Goal: Find specific page/section: Find specific page/section

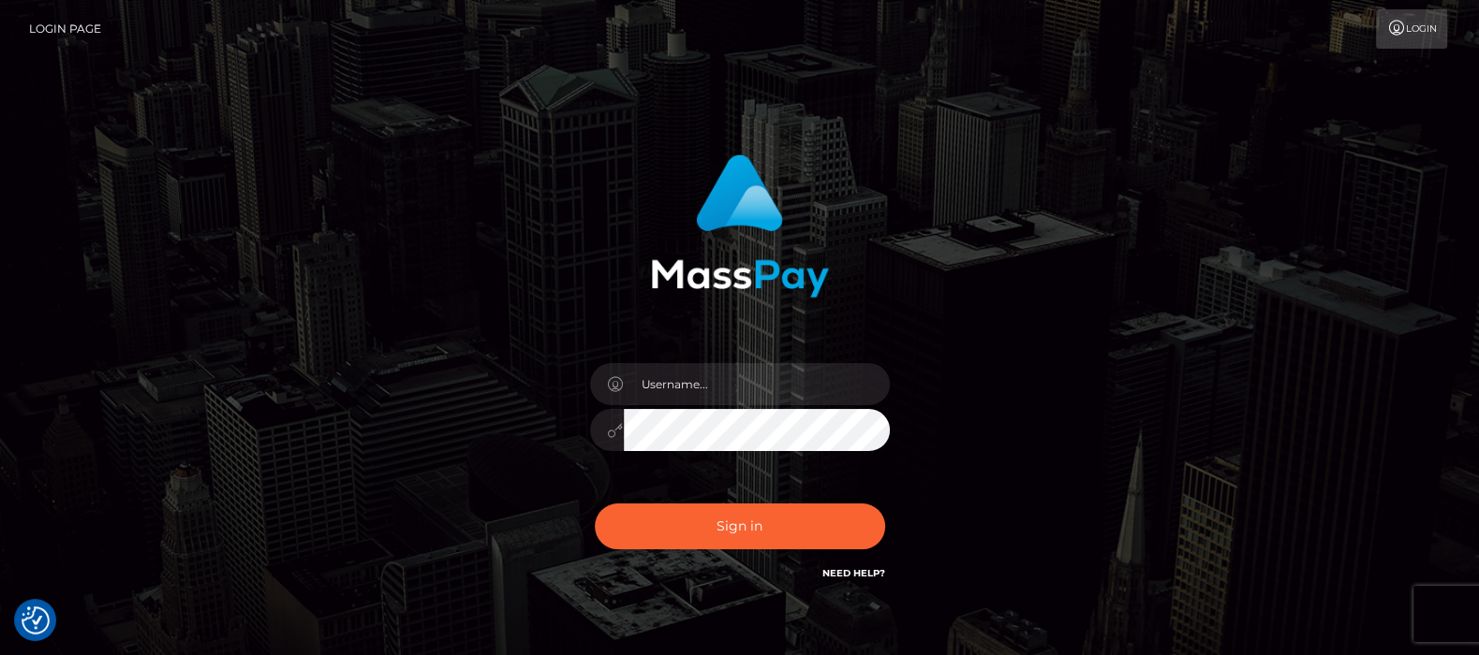
type input "df.es"
click at [742, 529] on button "Sign in" at bounding box center [740, 527] width 290 height 46
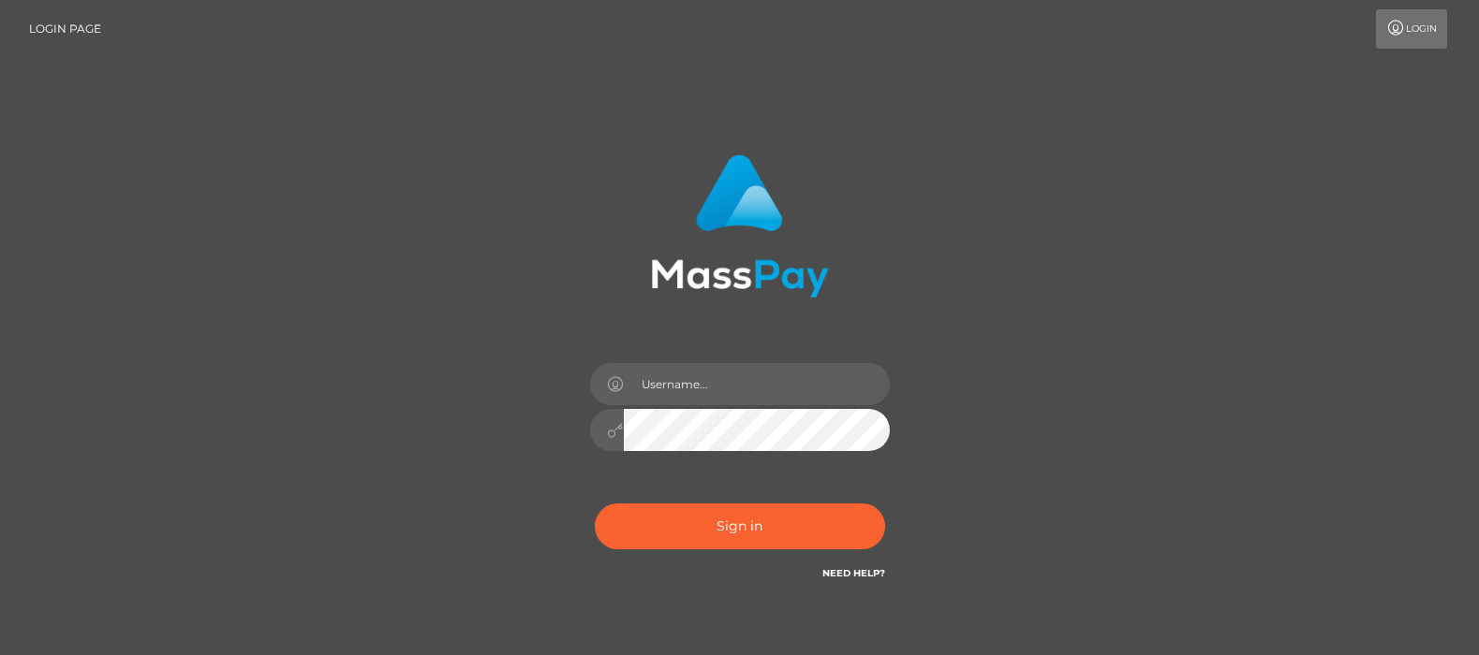
click at [674, 388] on input "text" at bounding box center [757, 384] width 266 height 42
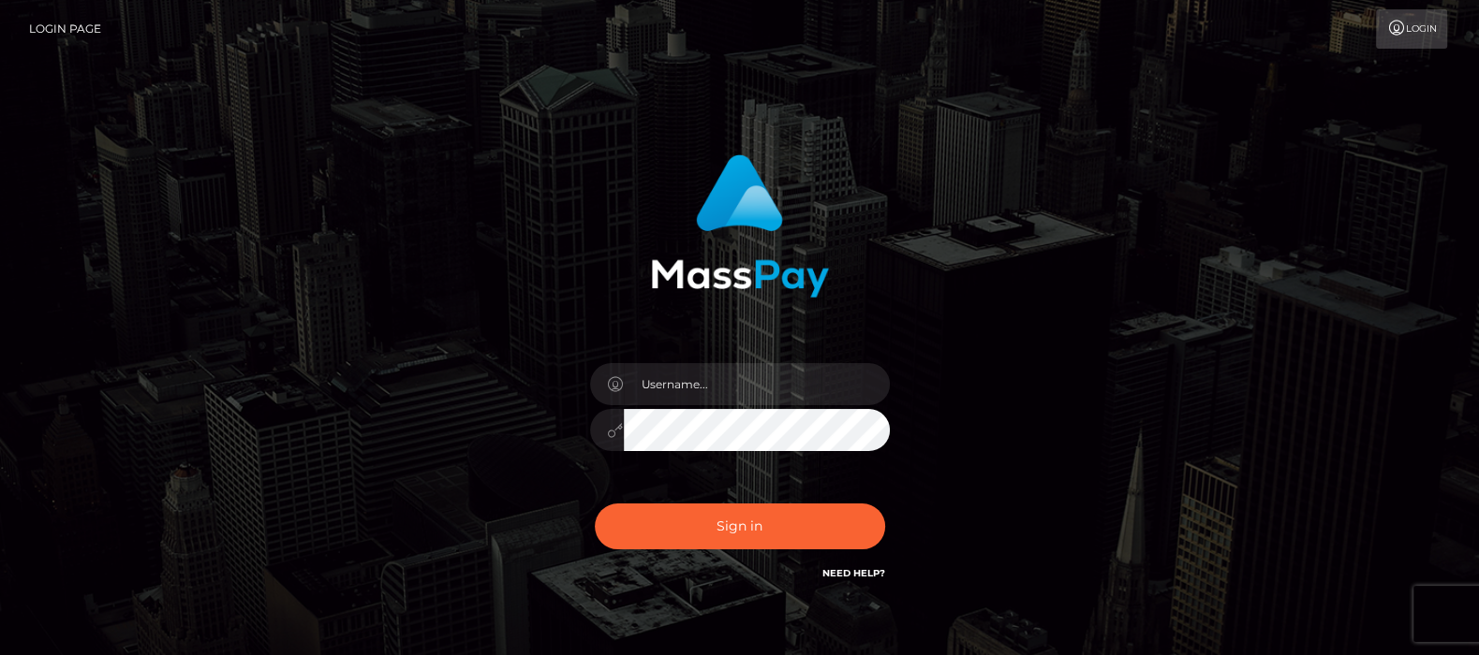
type input "df.es"
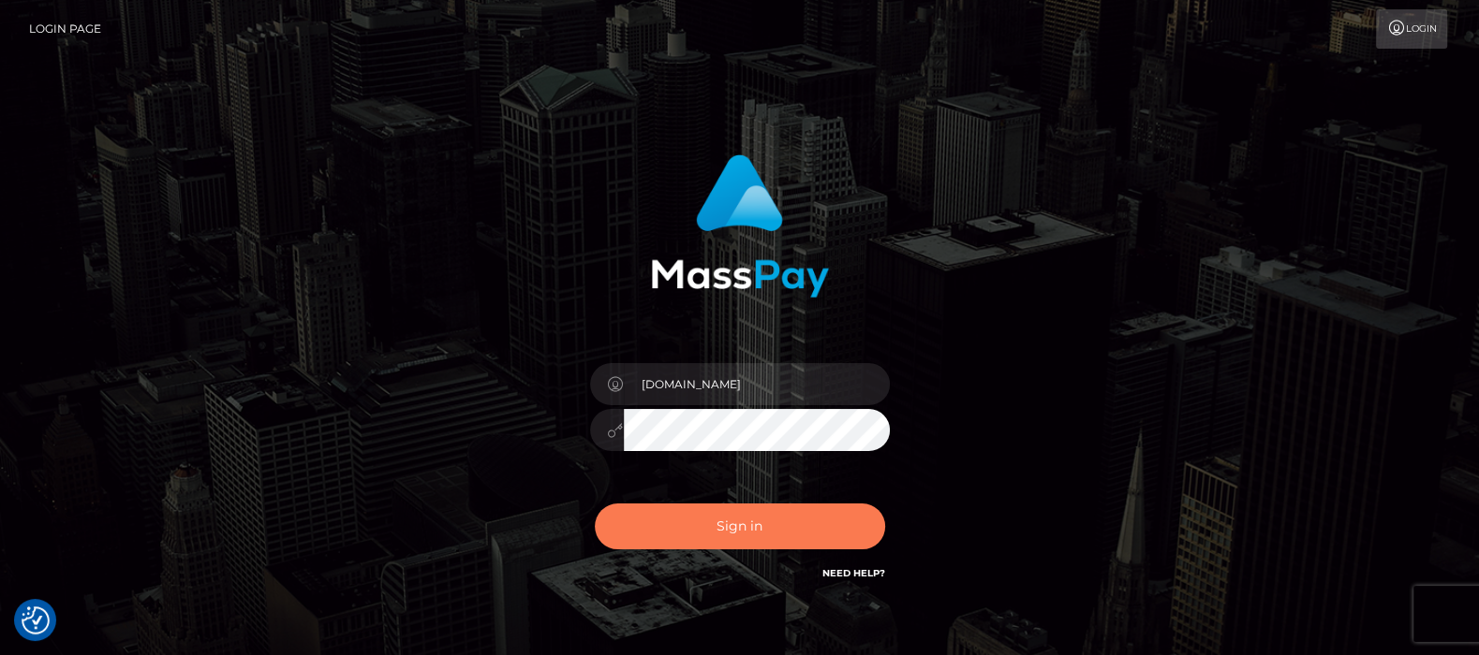
click at [745, 537] on button "Sign in" at bounding box center [740, 527] width 290 height 46
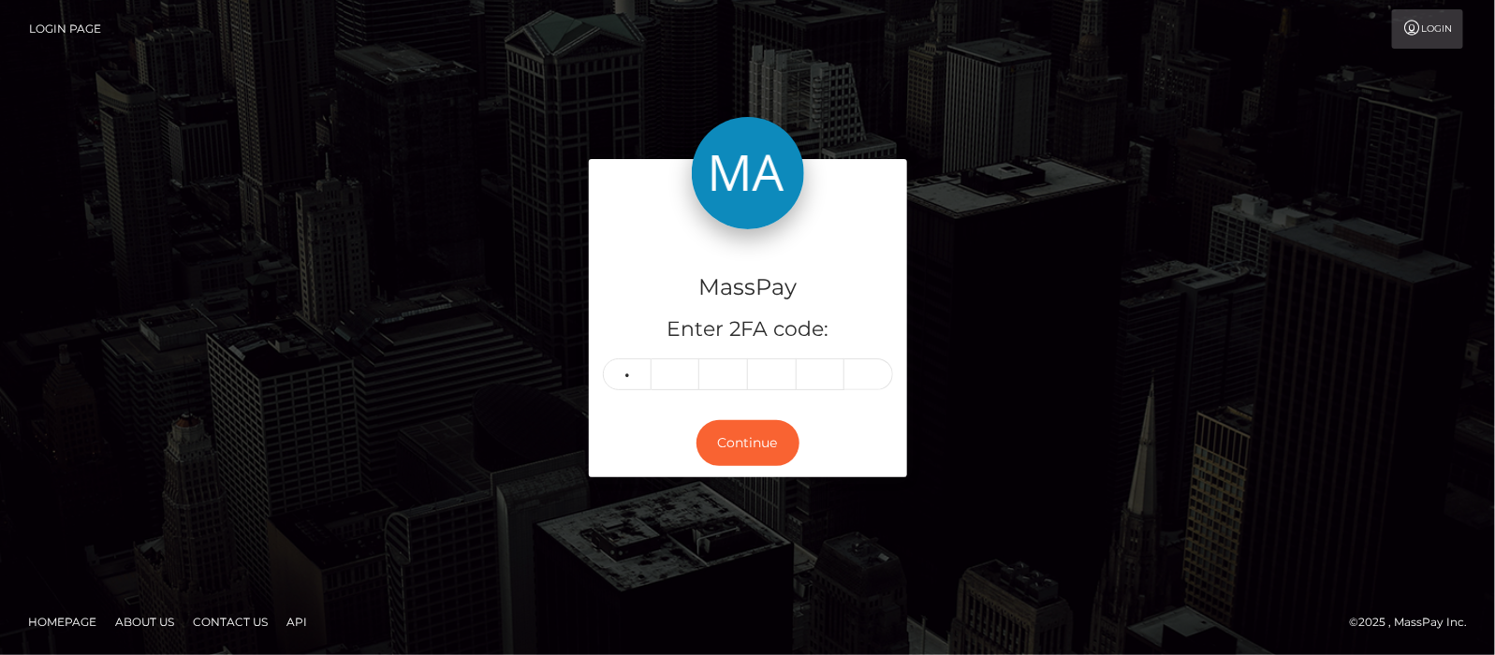
type input "0"
type input "6"
type input "7"
type input "6"
type input "9"
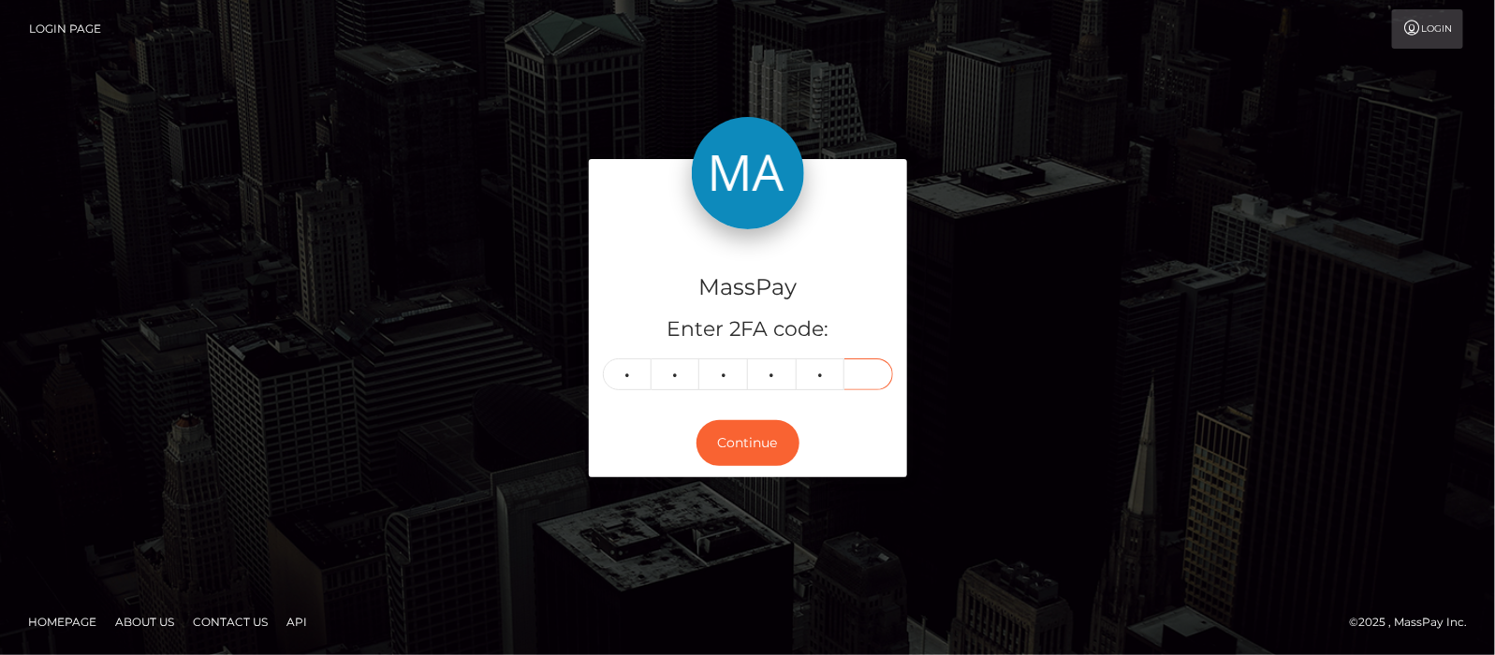
type input "8"
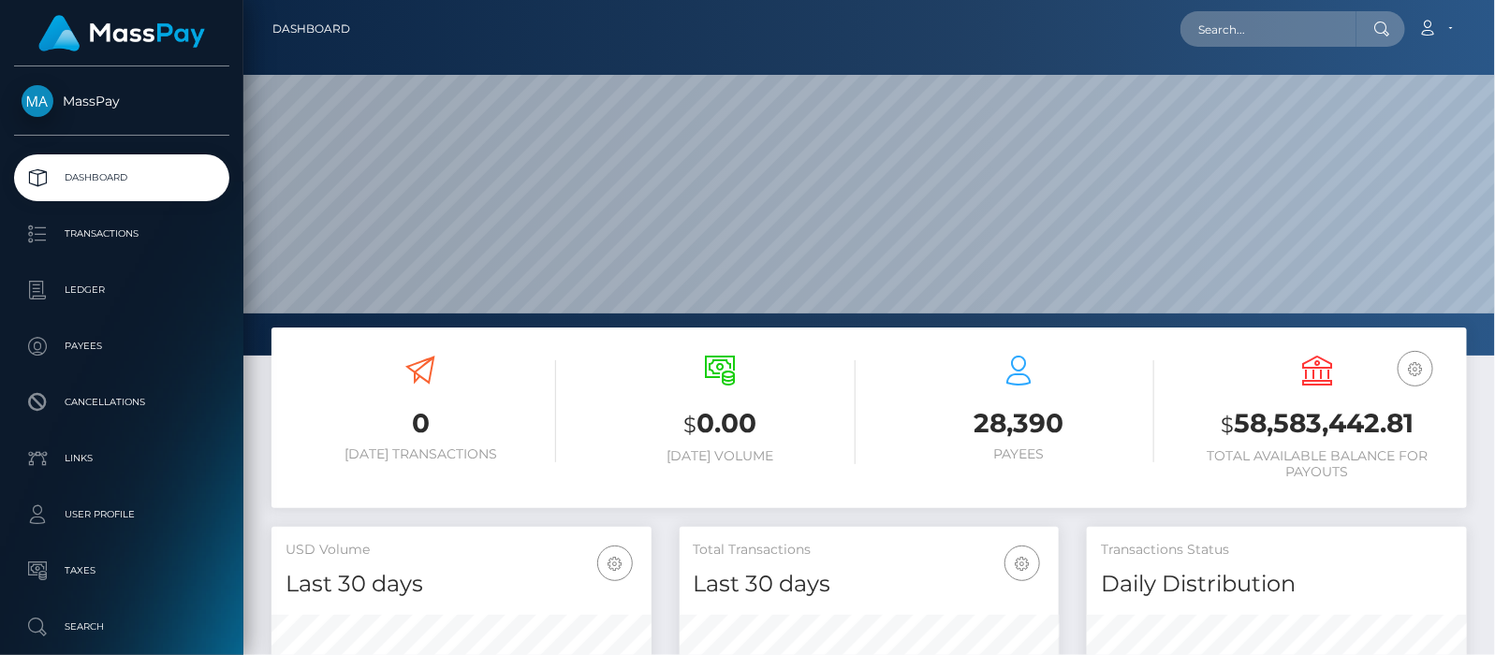
scroll to position [356, 1252]
click at [1237, 27] on input "text" at bounding box center [1269, 29] width 176 height 36
paste input "[EMAIL_ADDRESS][DOMAIN_NAME]"
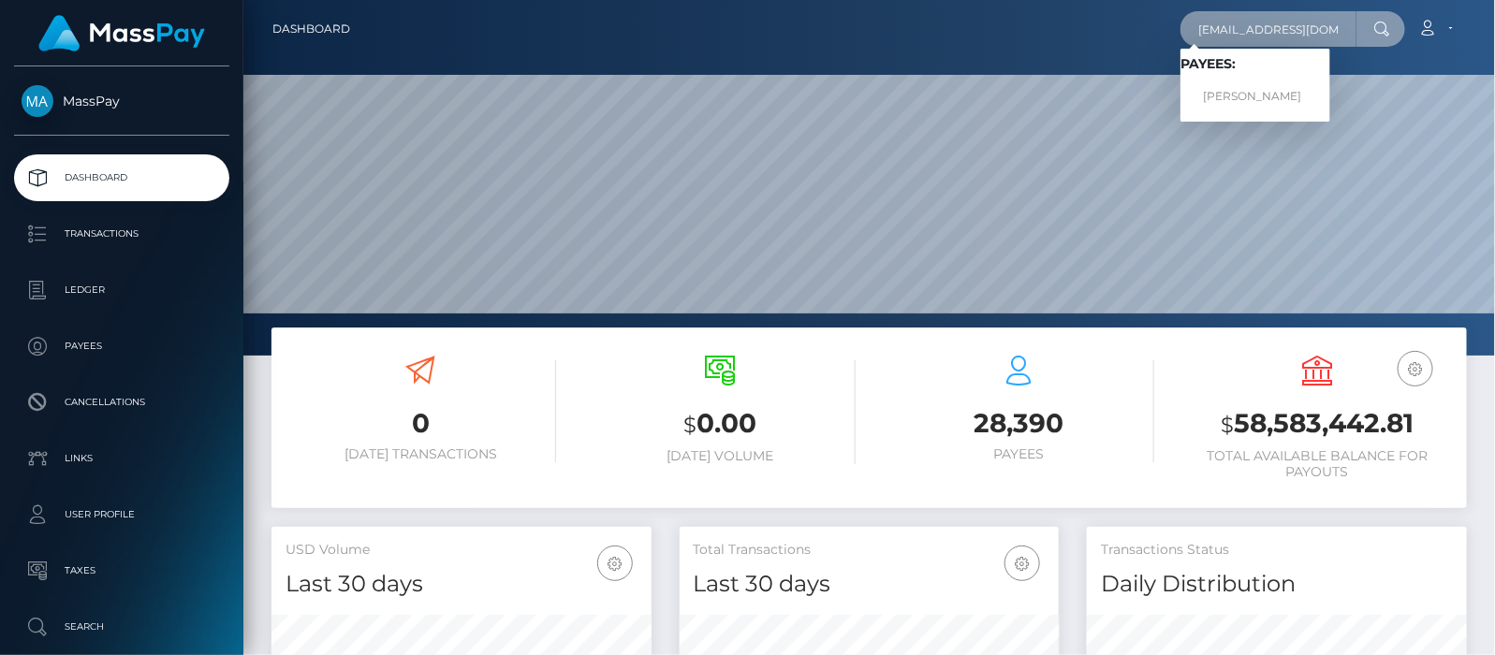
type input "kymanib7@gmail.com"
click at [1276, 103] on link "KYMANI CHARTIER Brown" at bounding box center [1256, 97] width 150 height 35
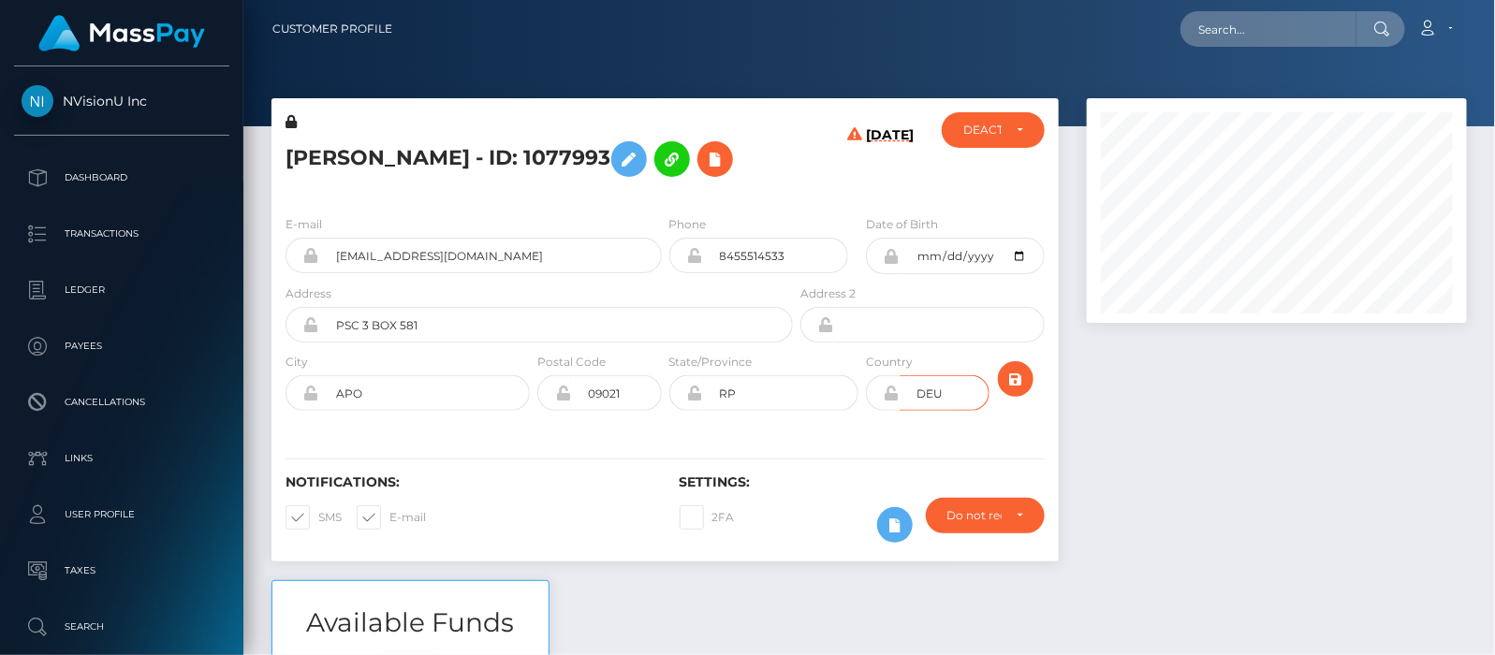
click at [921, 411] on input "DEU" at bounding box center [945, 393] width 90 height 36
click at [883, 430] on div "E-mail kymanib7@gmail.com Phone 8455514533 City" at bounding box center [665, 314] width 787 height 229
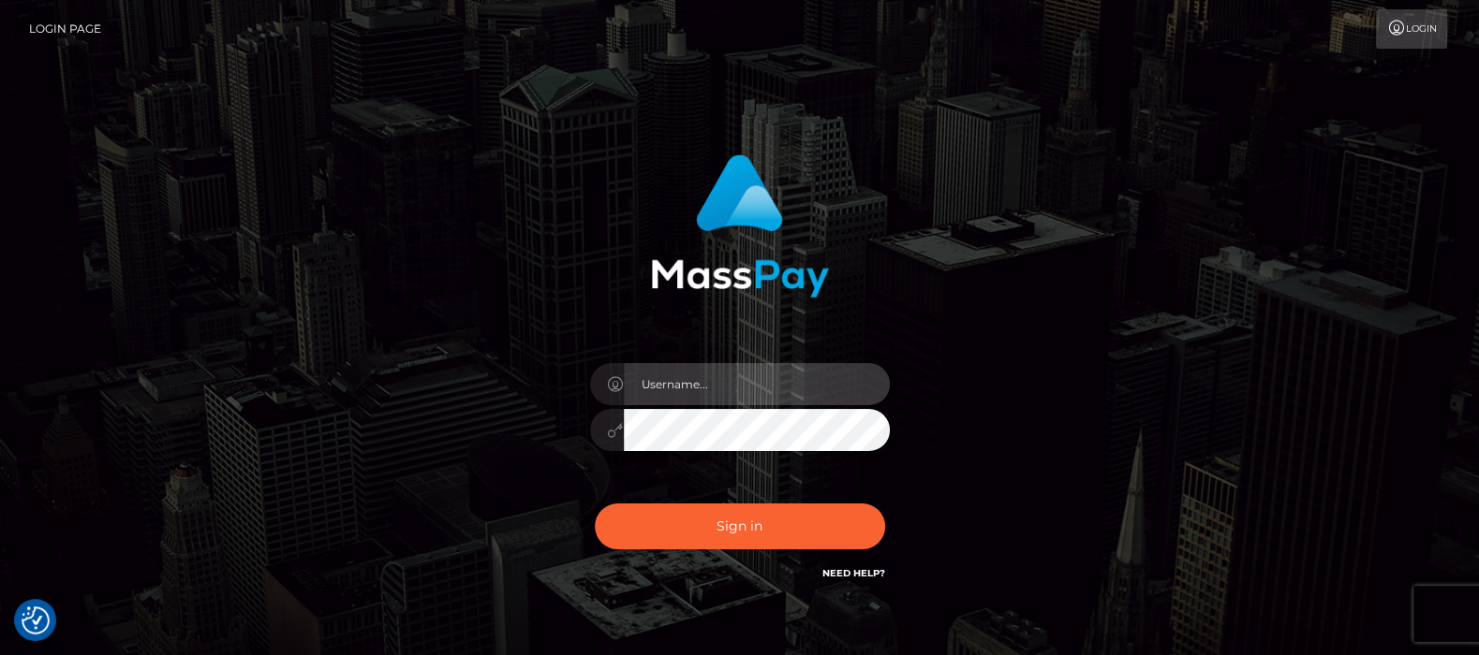
click at [744, 385] on input "text" at bounding box center [757, 384] width 266 height 42
type input "df.es"
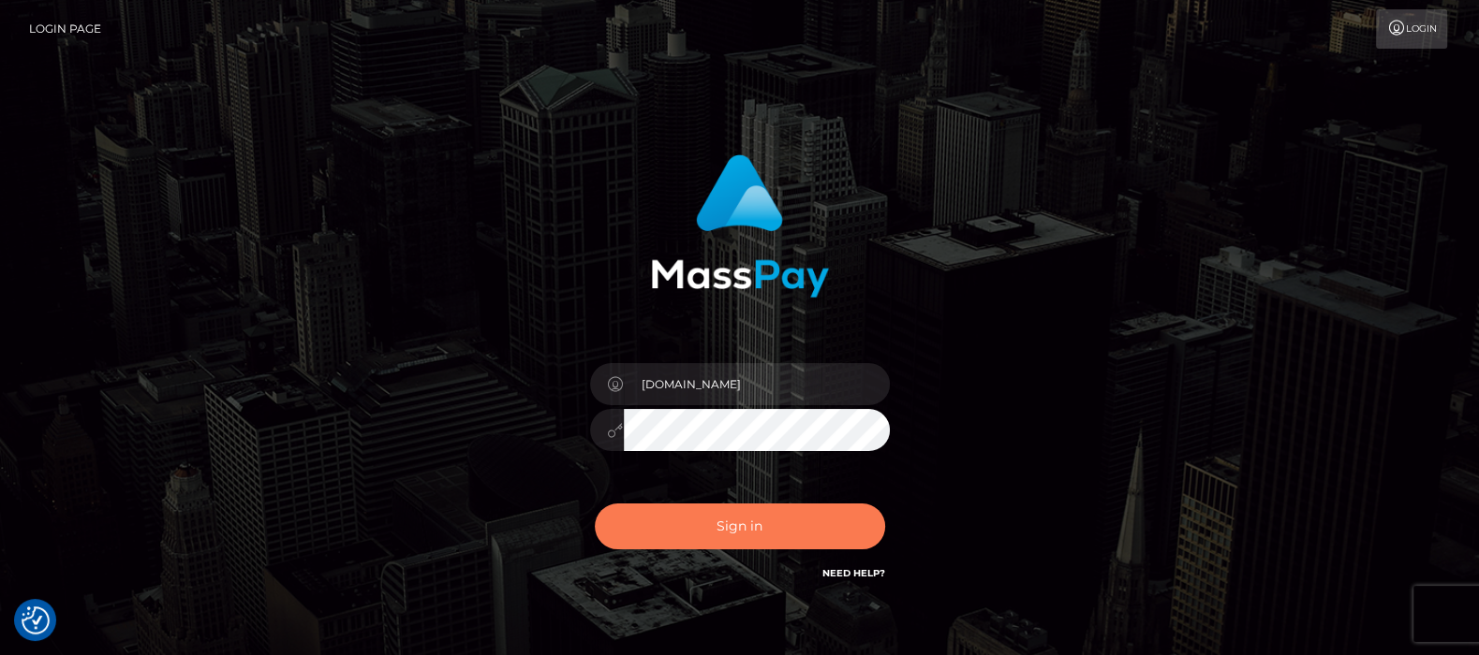
click at [731, 530] on button "Sign in" at bounding box center [740, 527] width 290 height 46
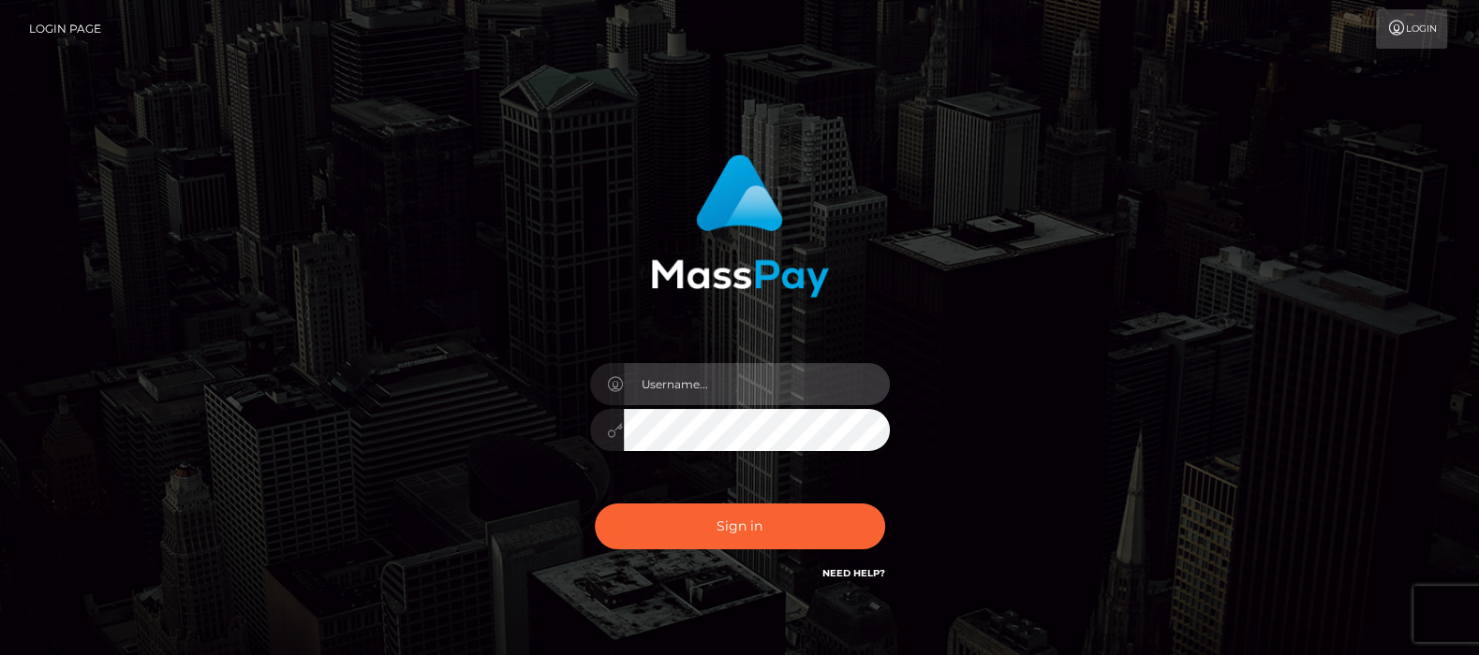
click at [735, 388] on input "text" at bounding box center [757, 384] width 266 height 42
type input "df.es"
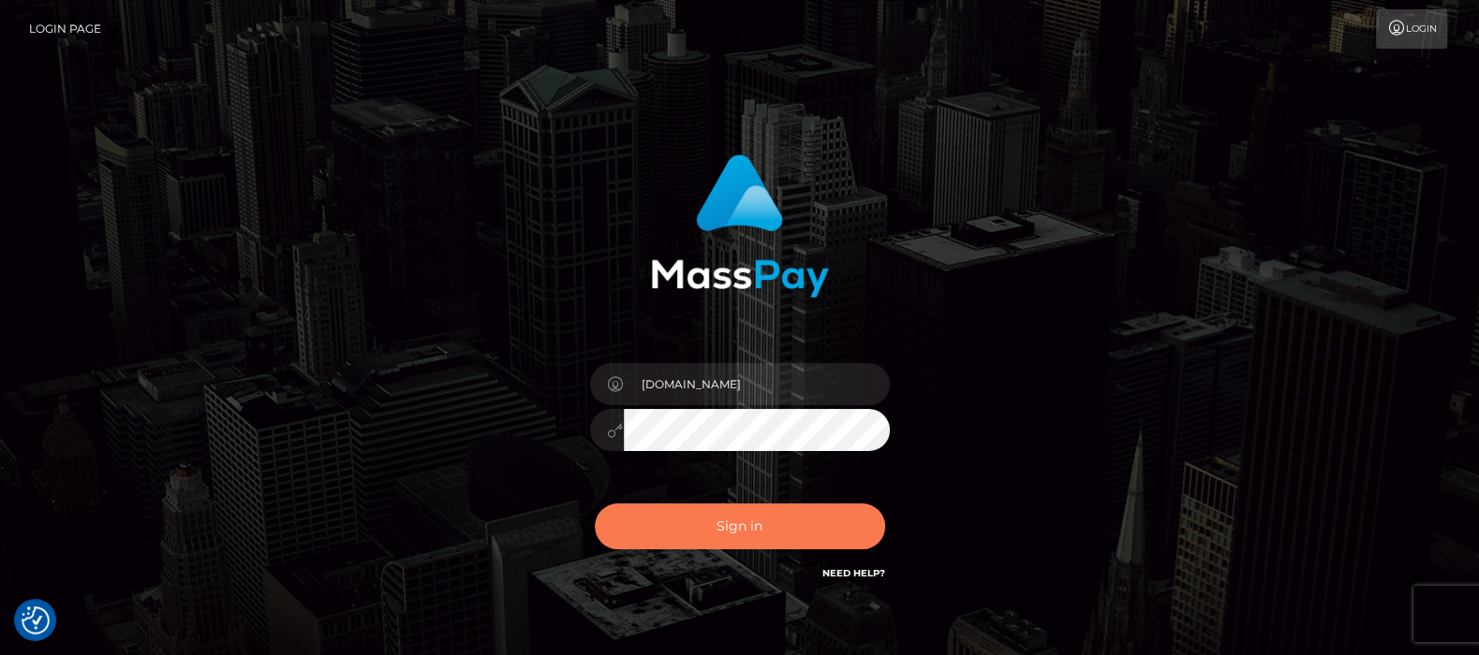
click at [754, 522] on button "Sign in" at bounding box center [740, 527] width 290 height 46
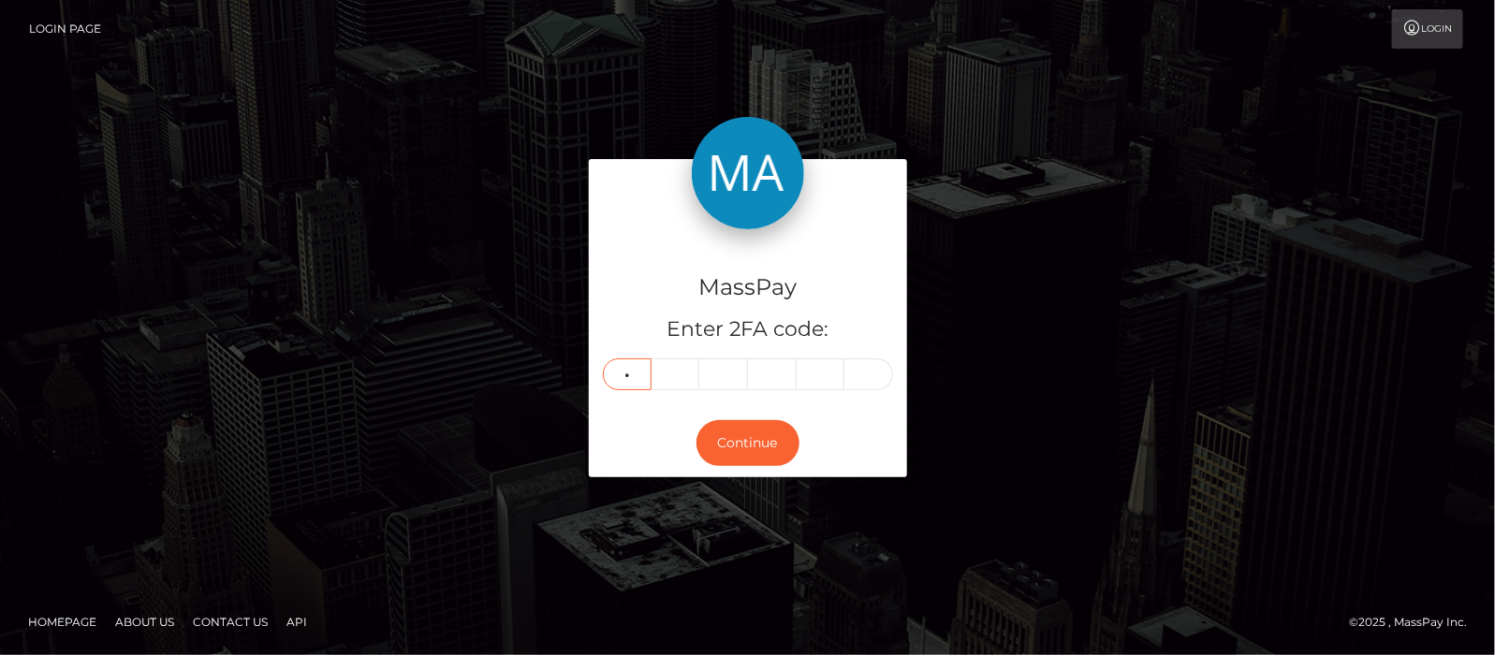
type input "4"
type input "3"
type input "4"
type input "8"
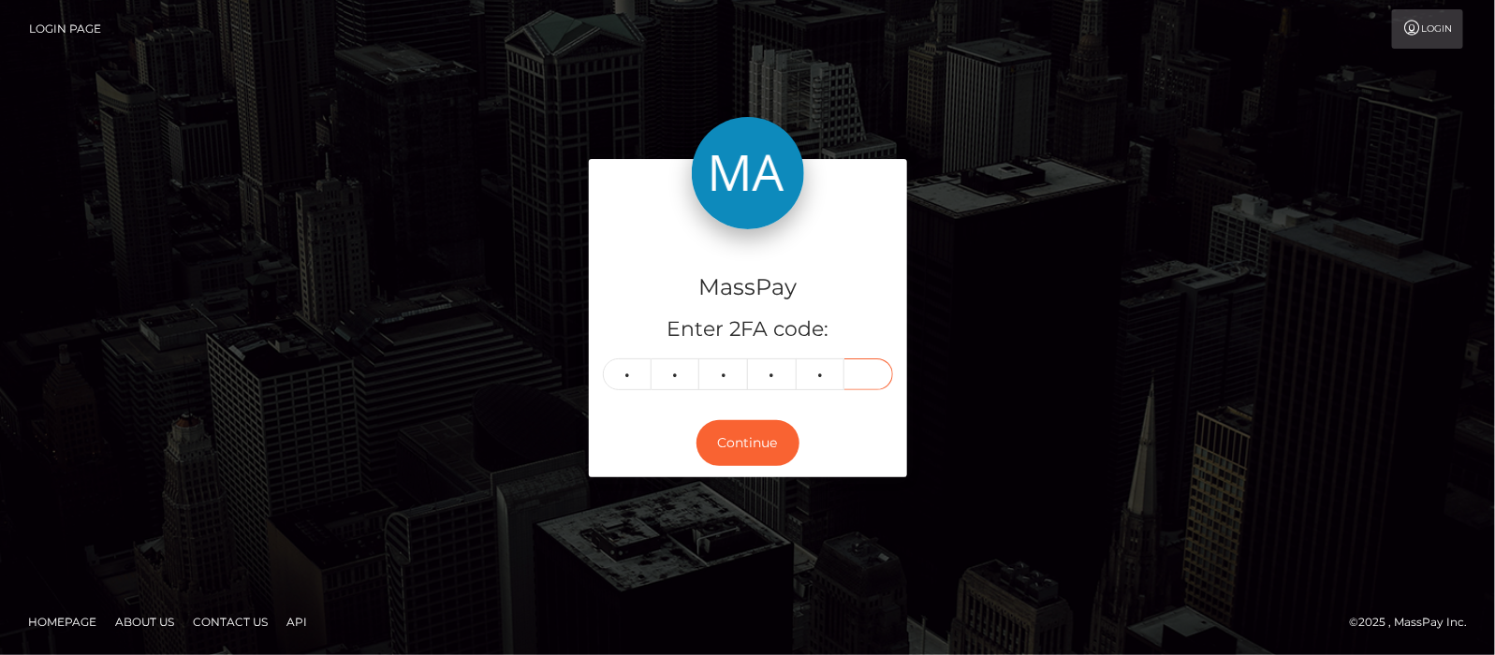
type input "0"
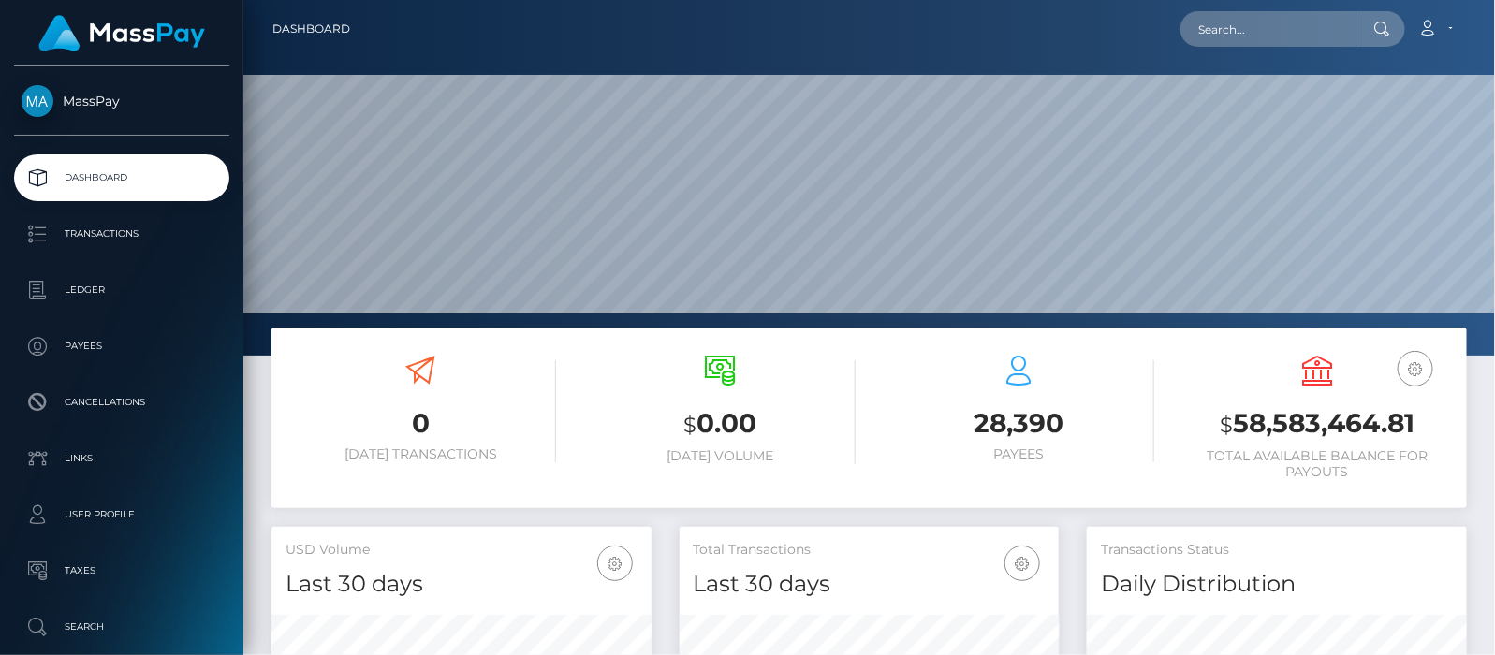
scroll to position [331, 380]
click at [1299, 20] on input "text" at bounding box center [1269, 29] width 176 height 36
paste input "[EMAIL_ADDRESS][DOMAIN_NAME]"
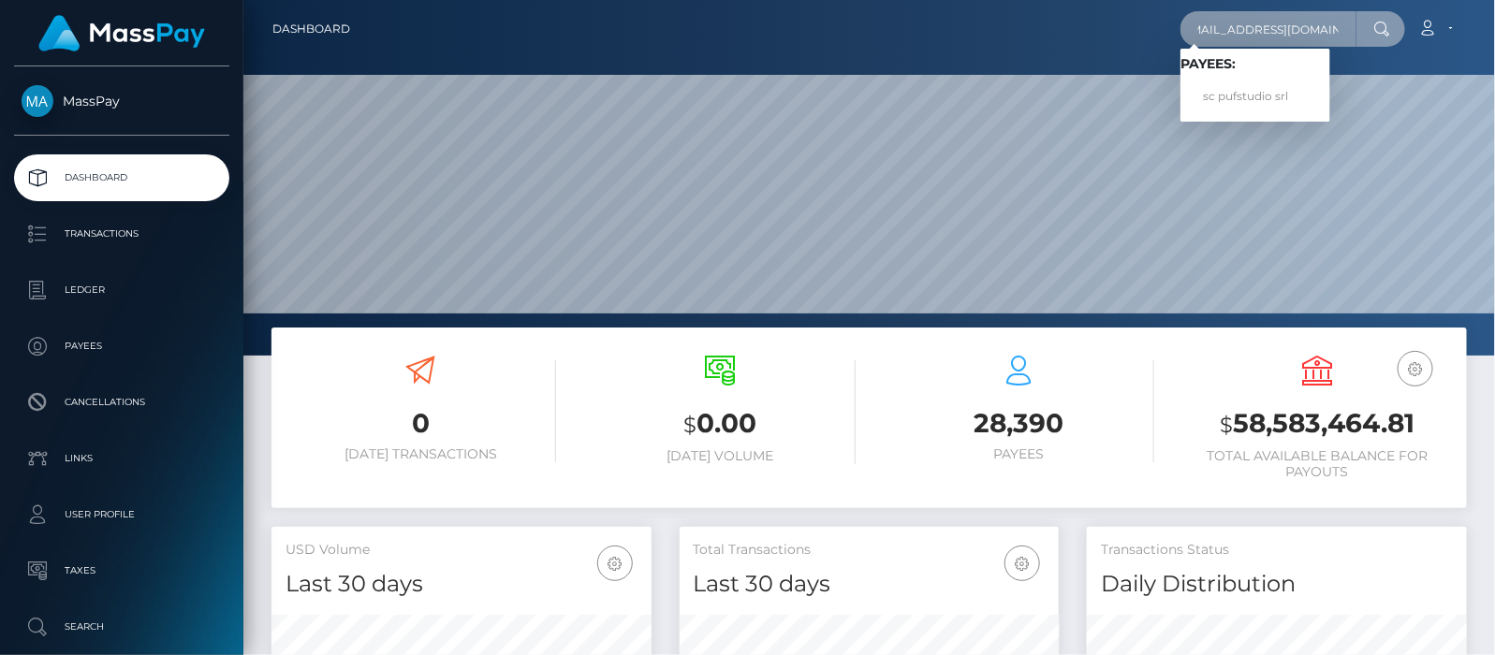
type input "[EMAIL_ADDRESS][DOMAIN_NAME]"
click at [1267, 95] on link "sc pufstudio srl" at bounding box center [1256, 97] width 150 height 35
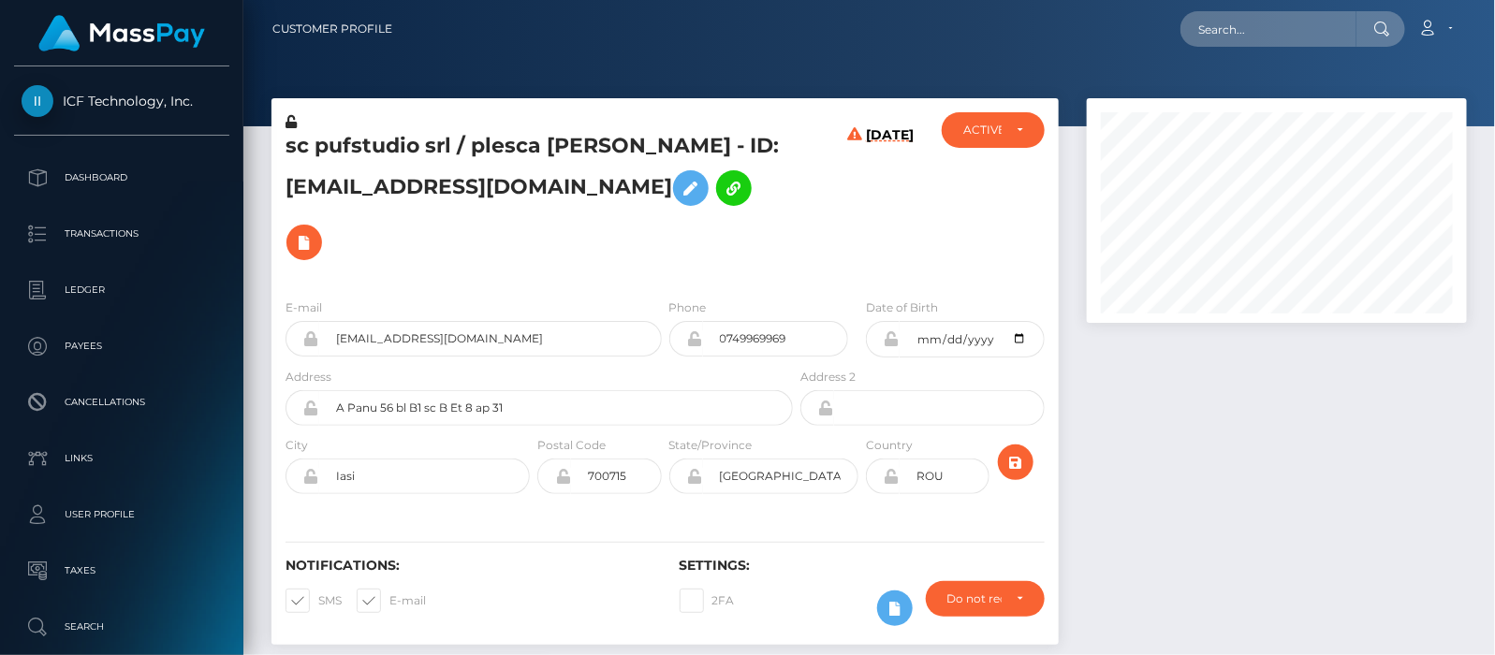
scroll to position [225, 380]
click at [847, 133] on icon at bounding box center [854, 205] width 15 height 156
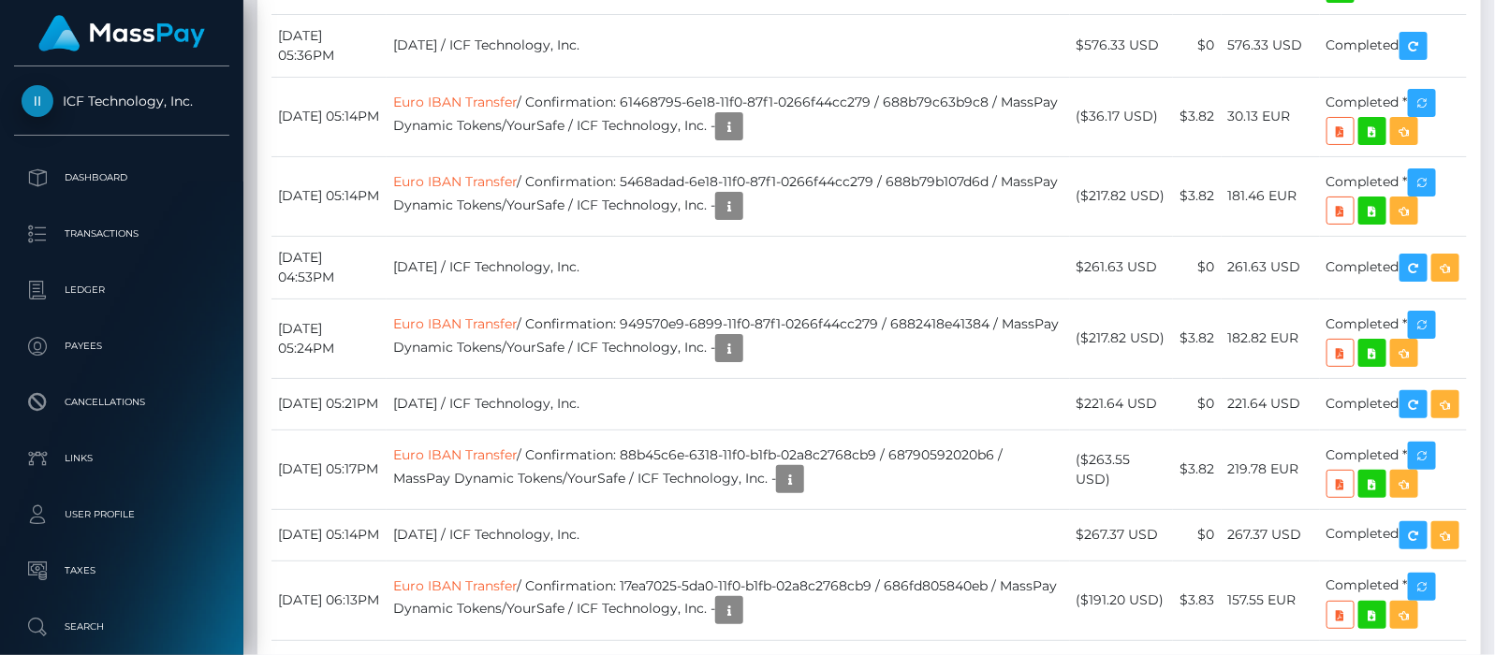
scroll to position [11470, 0]
